Goal: Task Accomplishment & Management: Use online tool/utility

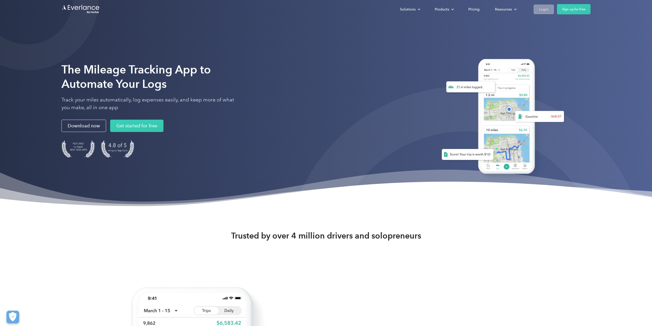
click at [550, 9] on link "Login" at bounding box center [544, 8] width 20 height 9
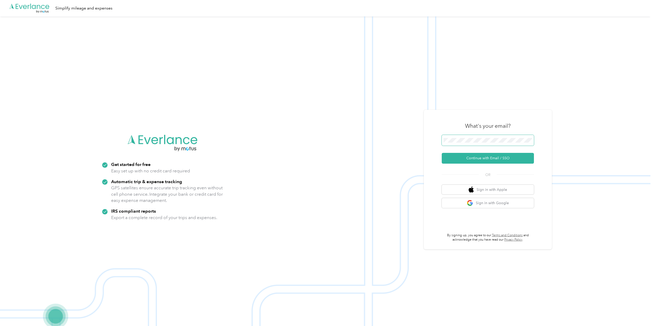
click at [460, 137] on span at bounding box center [488, 140] width 92 height 11
click at [480, 159] on button "Continue with Email / SSO" at bounding box center [488, 158] width 92 height 11
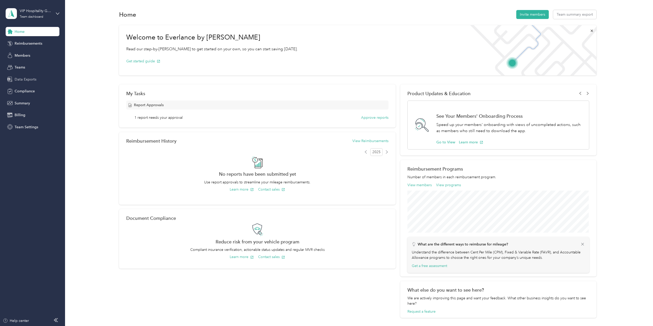
click at [26, 80] on span "Data Exports" at bounding box center [26, 79] width 22 height 5
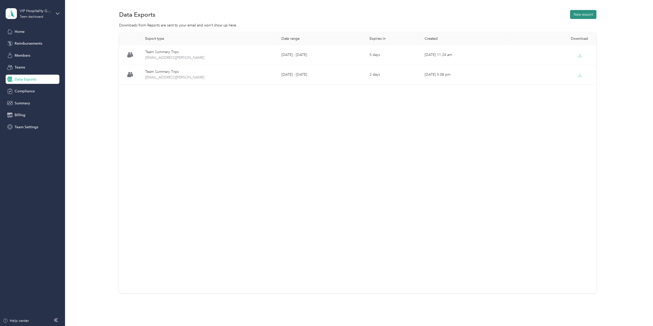
click at [572, 15] on button "New export" at bounding box center [583, 14] width 26 height 9
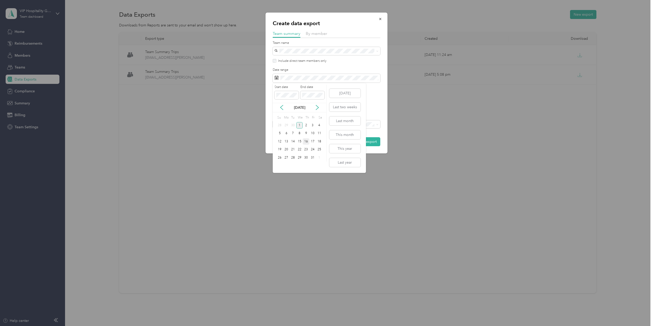
click at [308, 142] on div "16" at bounding box center [306, 141] width 7 height 6
click at [313, 157] on div "31" at bounding box center [313, 157] width 7 height 6
click at [282, 109] on icon at bounding box center [282, 107] width 3 height 5
click at [291, 141] on div "16" at bounding box center [293, 141] width 7 height 6
click at [294, 159] on div "30" at bounding box center [293, 157] width 7 height 6
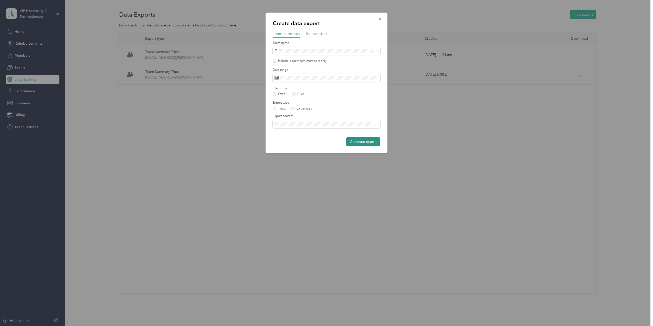
click at [359, 142] on button "Generate export" at bounding box center [363, 141] width 34 height 9
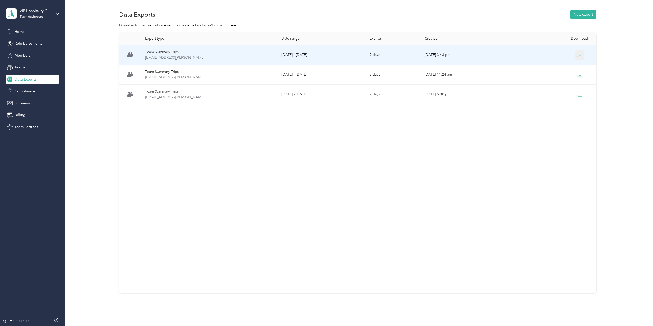
click at [577, 58] on button "button" at bounding box center [580, 54] width 9 height 9
